Goal: Find specific fact: Find contact information

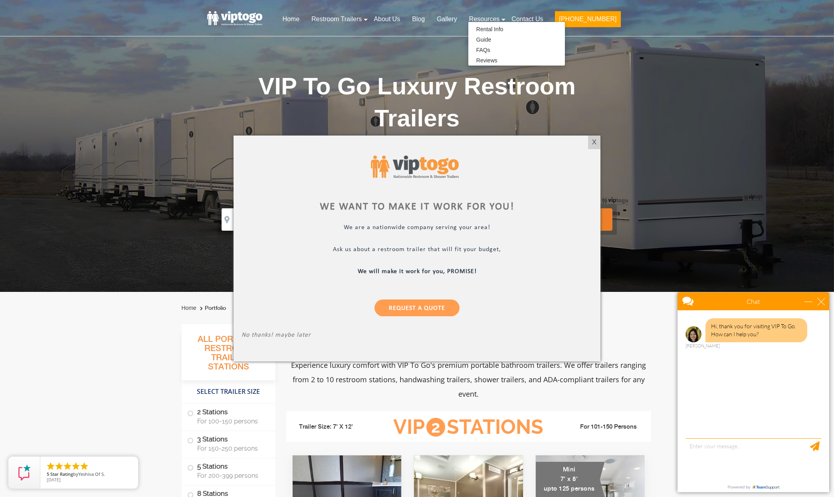
click at [542, 18] on div at bounding box center [417, 248] width 834 height 497
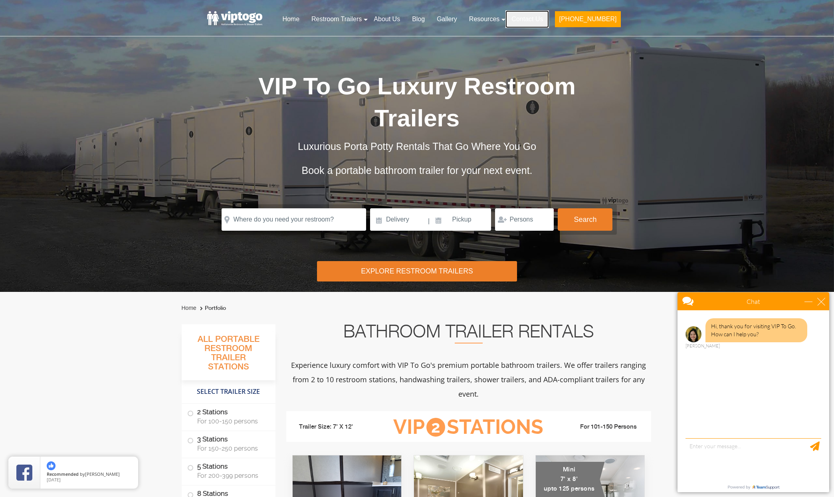
click at [542, 18] on link "Contact Us" at bounding box center [528, 19] width 44 height 18
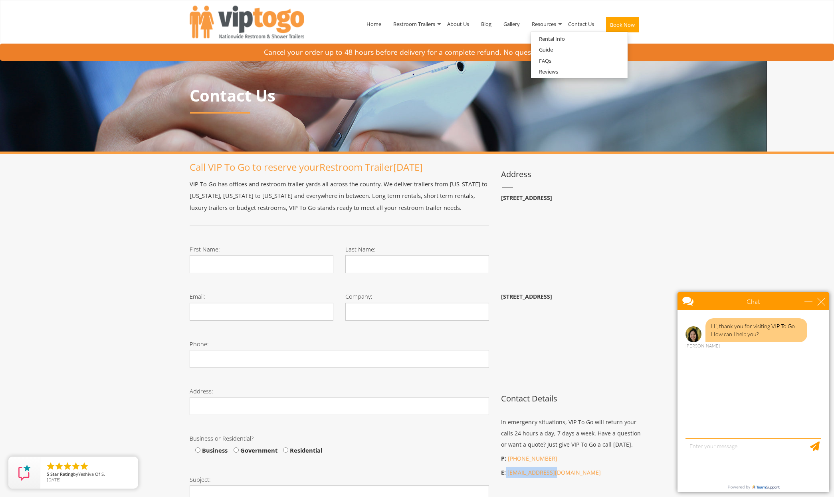
drag, startPoint x: 557, startPoint y: 472, endPoint x: 506, endPoint y: 474, distance: 51.6
click at [506, 474] on p "E: [EMAIL_ADDRESS][DOMAIN_NAME]" at bounding box center [573, 472] width 144 height 11
copy p "[EMAIL_ADDRESS][DOMAIN_NAME]"
click at [825, 301] on div "close" at bounding box center [822, 301] width 8 height 8
